Goal: Task Accomplishment & Management: Manage account settings

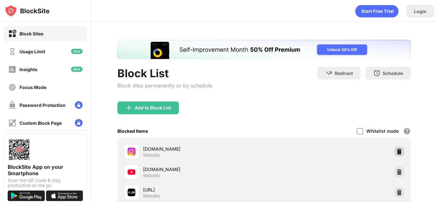
click at [396, 153] on img at bounding box center [399, 152] width 6 height 6
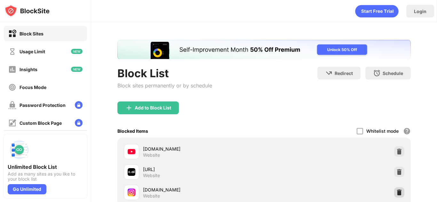
click at [394, 189] on div at bounding box center [399, 193] width 10 height 10
